Goal: Find specific page/section: Find specific page/section

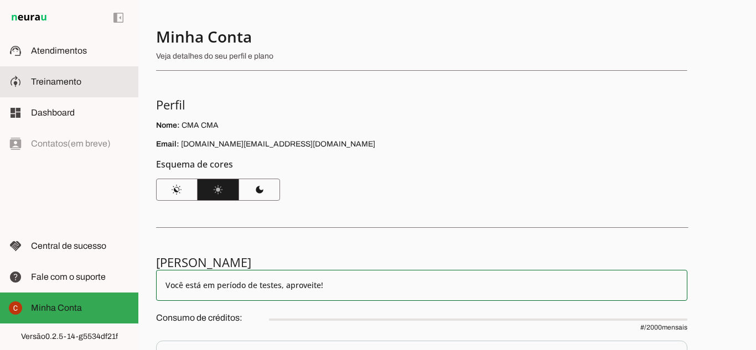
click at [75, 75] on slot at bounding box center [80, 81] width 99 height 13
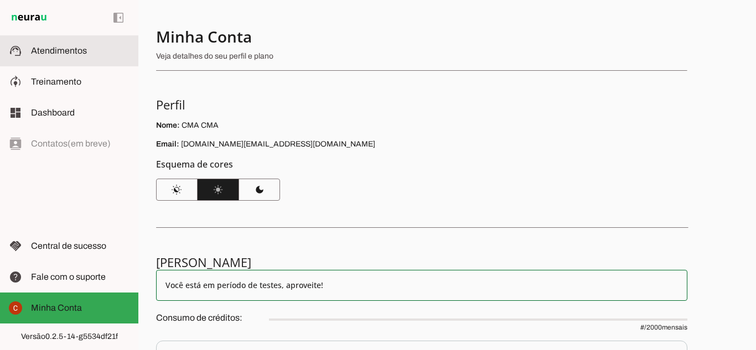
click at [69, 58] on md-item "support_agent Atendimentos Atendimentos" at bounding box center [69, 50] width 138 height 31
click at [75, 59] on md-item "support_agent Atendimentos Atendimentos" at bounding box center [69, 50] width 138 height 31
click at [75, 49] on span "Atendimentos" at bounding box center [59, 50] width 56 height 9
